Goal: Task Accomplishment & Management: Manage account settings

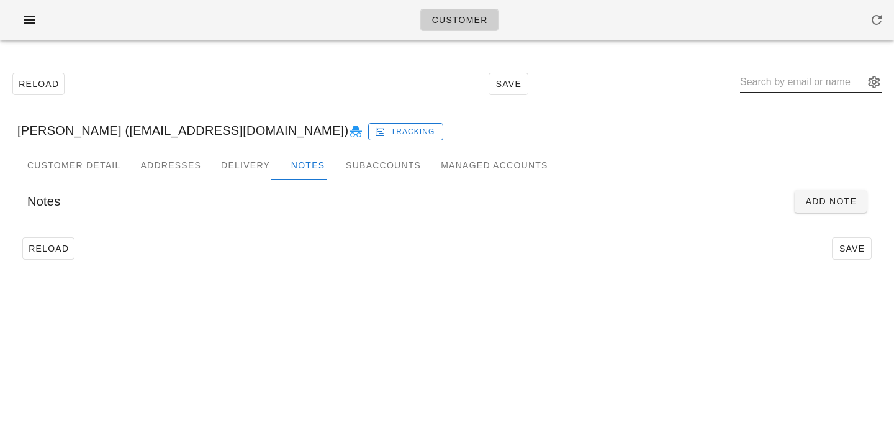
click at [799, 77] on input "text" at bounding box center [802, 82] width 124 height 20
paste input "[PERSON_NAME][EMAIL_ADDRESS][DOMAIN_NAME]"
type input "[PERSON_NAME][EMAIL_ADDRESS][DOMAIN_NAME]"
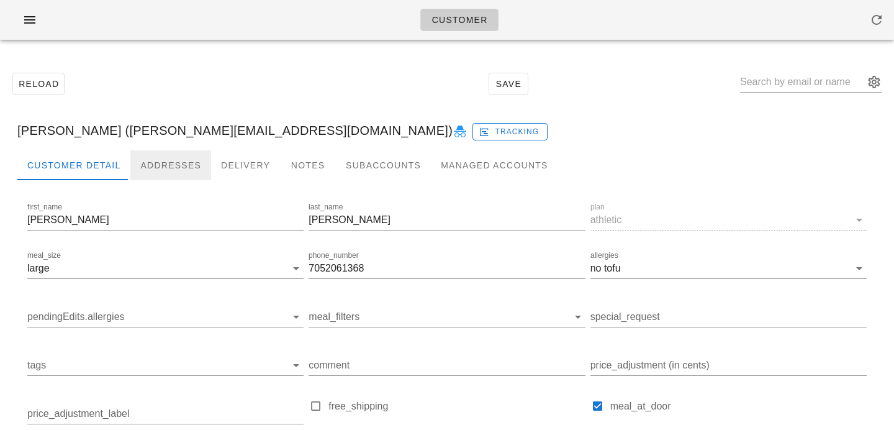
click at [145, 161] on div "Addresses" at bounding box center [170, 165] width 81 height 30
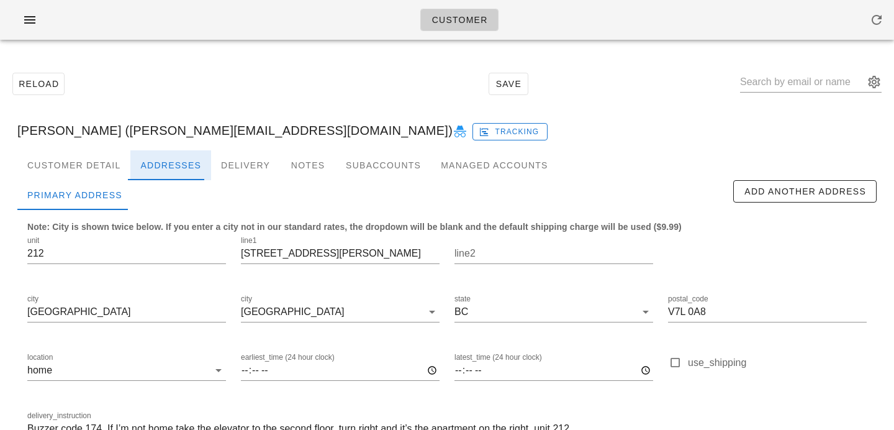
scroll to position [82, 0]
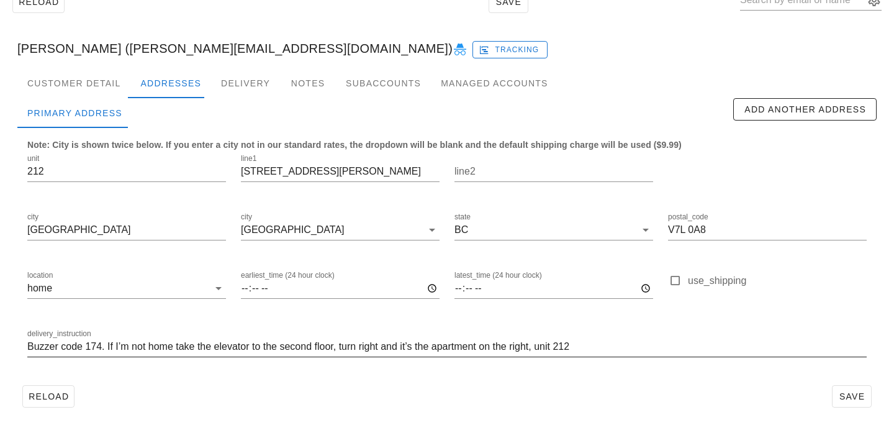
click at [613, 346] on input "Buzzer code 174. If I’m not home take the elevator to the second floor, turn ri…" at bounding box center [446, 347] width 839 height 20
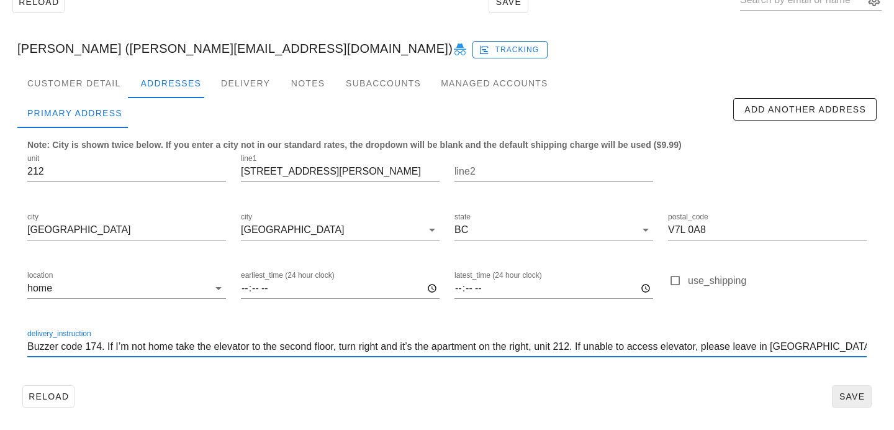
type input "Buzzer code 174. If I’m not home take the elevator to the second floor, turn ri…"
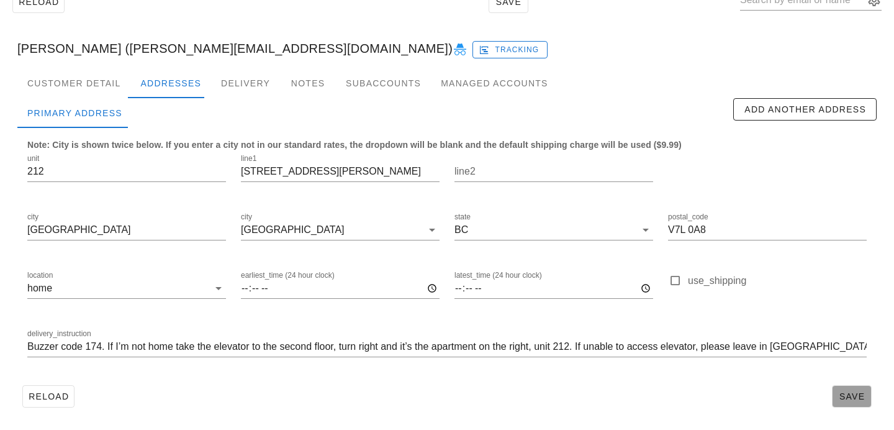
click at [848, 392] on span "Save" at bounding box center [852, 396] width 29 height 10
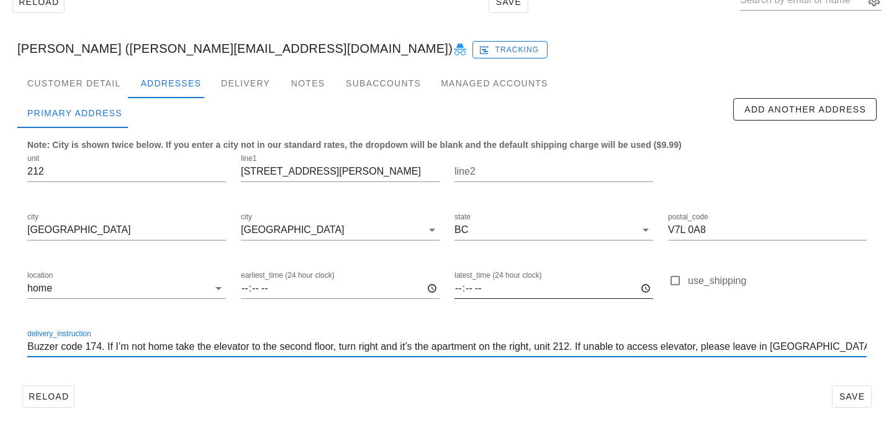
drag, startPoint x: 818, startPoint y: 351, endPoint x: 531, endPoint y: 294, distance: 291.9
click at [531, 294] on div "unit 212 line1 [STREET_ADDRESS][PERSON_NAME] postal_code V7L 0A8 location home …" at bounding box center [447, 260] width 854 height 233
drag, startPoint x: 820, startPoint y: 349, endPoint x: 753, endPoint y: 310, distance: 77.3
click at [753, 310] on div "unit 212 line1 [STREET_ADDRESS][PERSON_NAME] postal_code V7L 0A8 location home …" at bounding box center [447, 260] width 854 height 233
click at [27, 347] on input "Buzzer code 174. If I’m not home take the elevator to the second floor, turn ri…" at bounding box center [446, 347] width 839 height 20
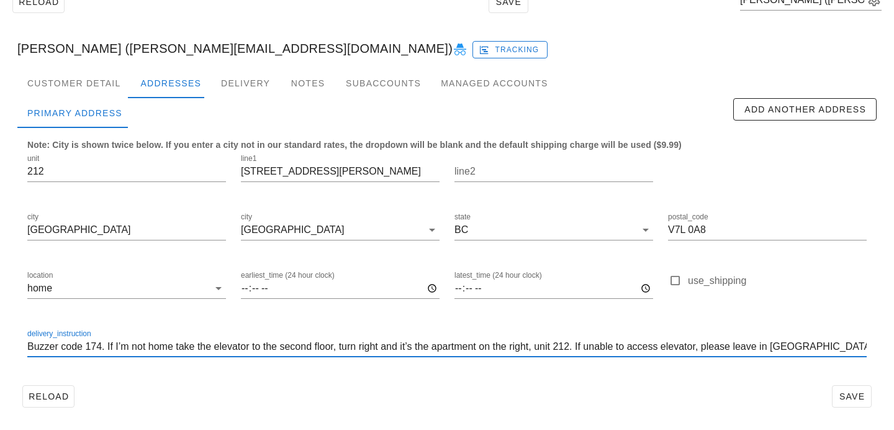
scroll to position [0, 0]
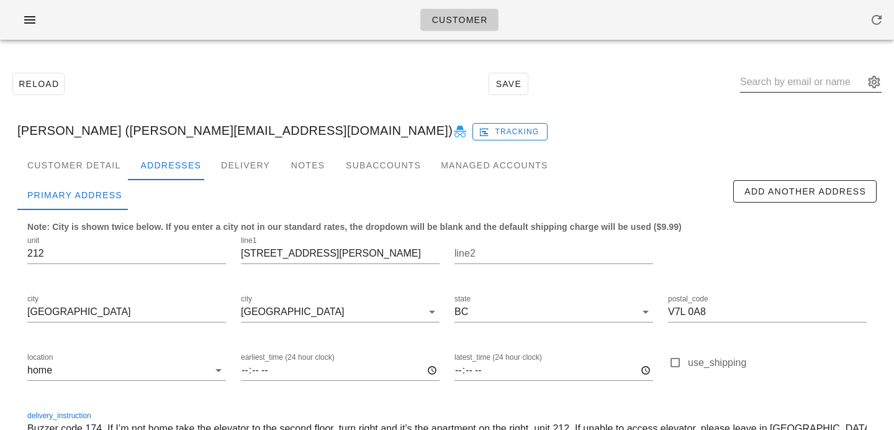
click at [816, 86] on input "text" at bounding box center [802, 82] width 124 height 20
paste input "[EMAIL_ADDRESS][DOMAIN_NAME]"
type input "[EMAIL_ADDRESS][DOMAIN_NAME]"
type input "amrit man"
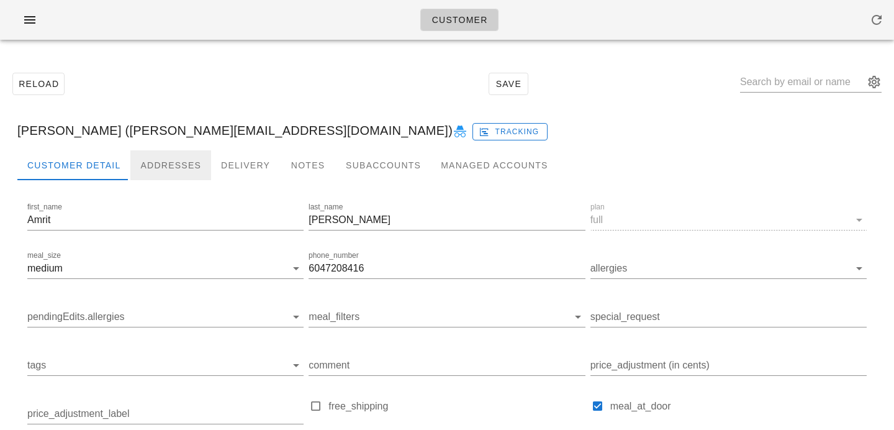
click at [156, 166] on div "Addresses" at bounding box center [170, 165] width 81 height 30
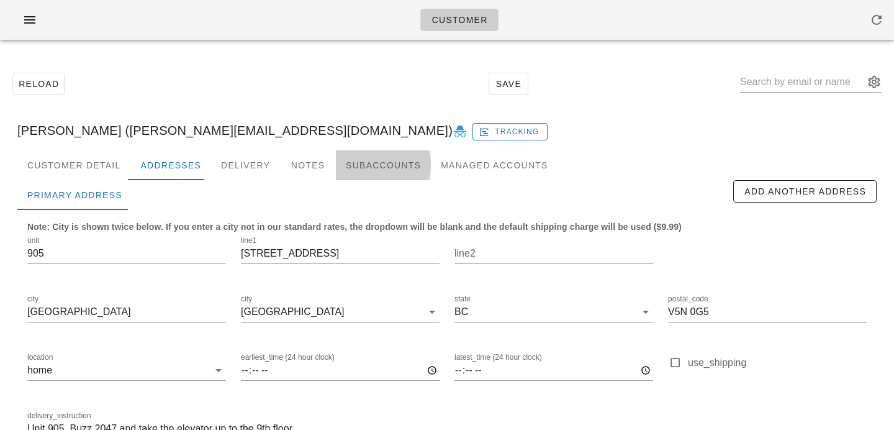
click at [404, 156] on div "Subaccounts" at bounding box center [383, 165] width 95 height 30
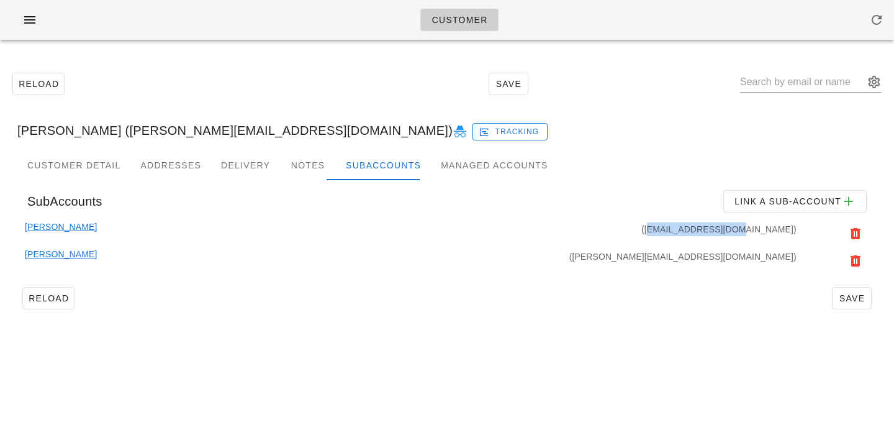
drag, startPoint x: 709, startPoint y: 230, endPoint x: 744, endPoint y: 218, distance: 36.7
click at [790, 232] on div "([EMAIL_ADDRESS][DOMAIN_NAME])" at bounding box center [448, 233] width 702 height 27
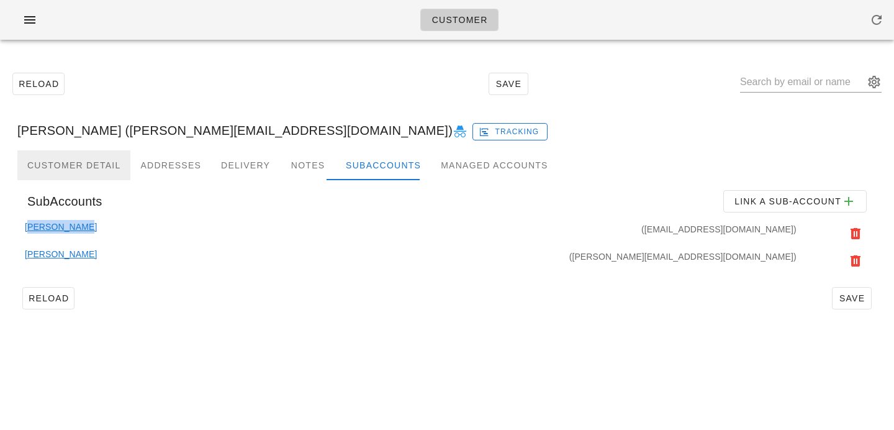
click at [78, 161] on div "Customer Detail" at bounding box center [73, 165] width 113 height 30
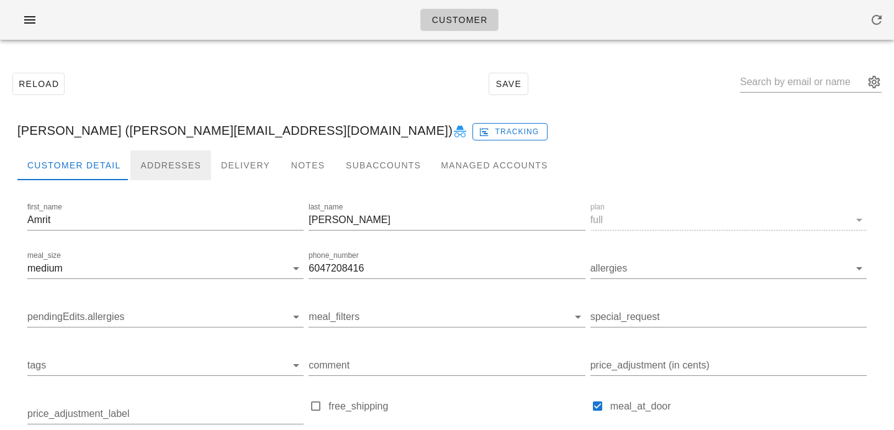
click at [147, 161] on div "Addresses" at bounding box center [170, 165] width 81 height 30
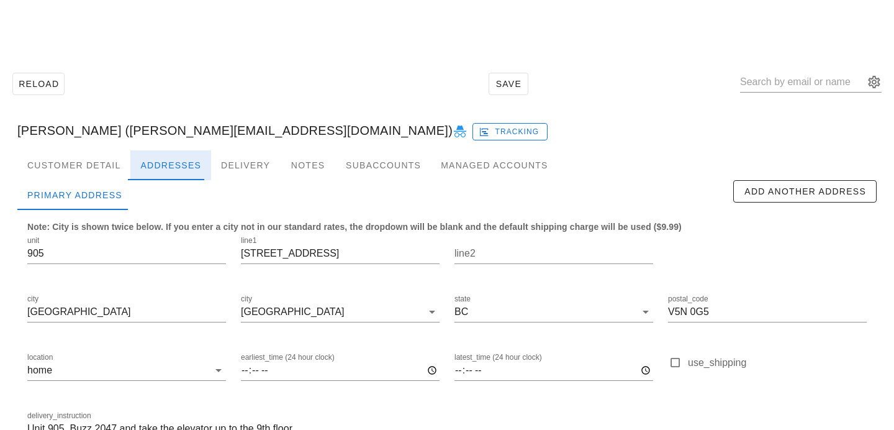
scroll to position [82, 0]
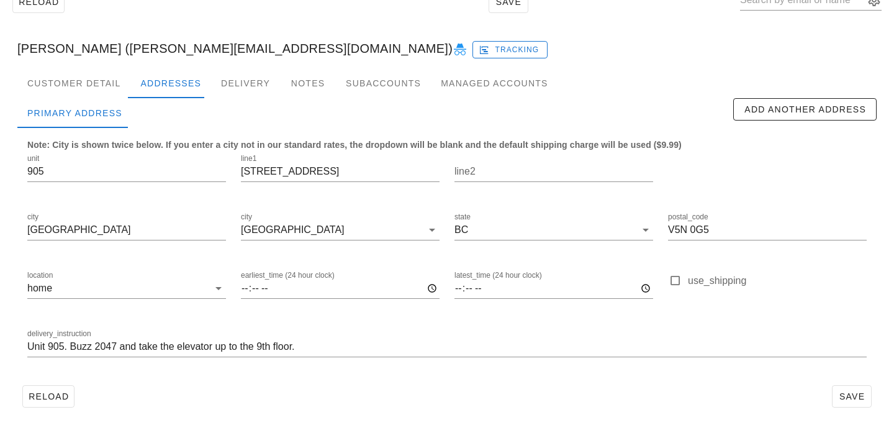
click at [89, 49] on div "[PERSON_NAME] ([PERSON_NAME][EMAIL_ADDRESS][DOMAIN_NAME]) Tracking" at bounding box center [446, 49] width 879 height 40
click at [89, 79] on div "Customer Detail" at bounding box center [73, 83] width 113 height 30
